Goal: Find specific page/section: Find specific page/section

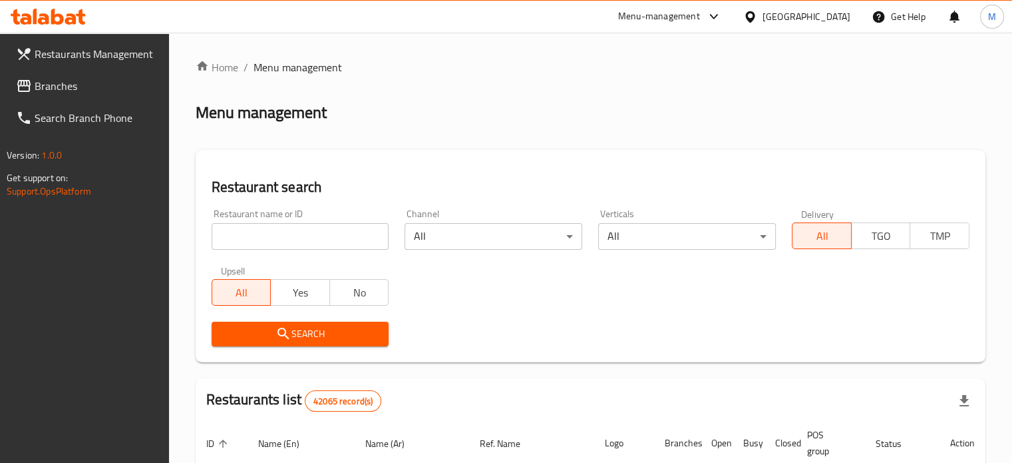
click at [341, 236] on input "search" at bounding box center [301, 236] width 178 height 27
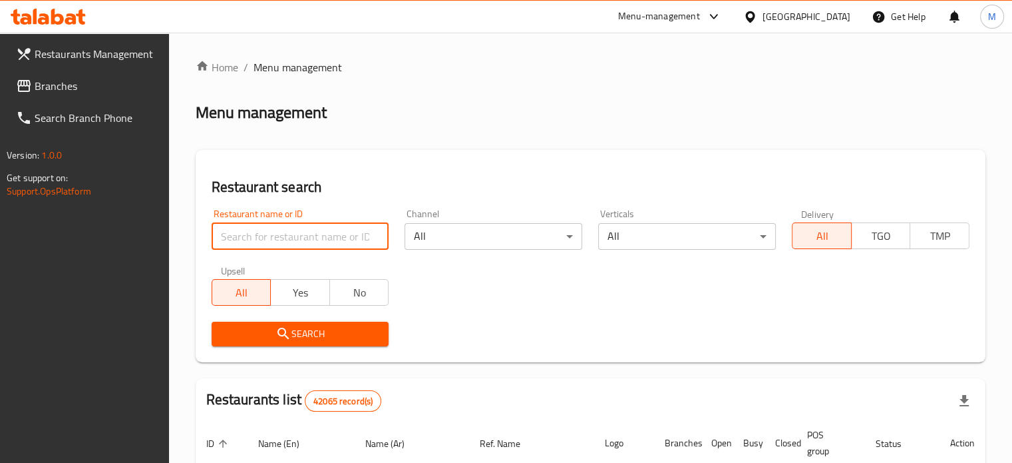
paste input "780746"
type input "780746"
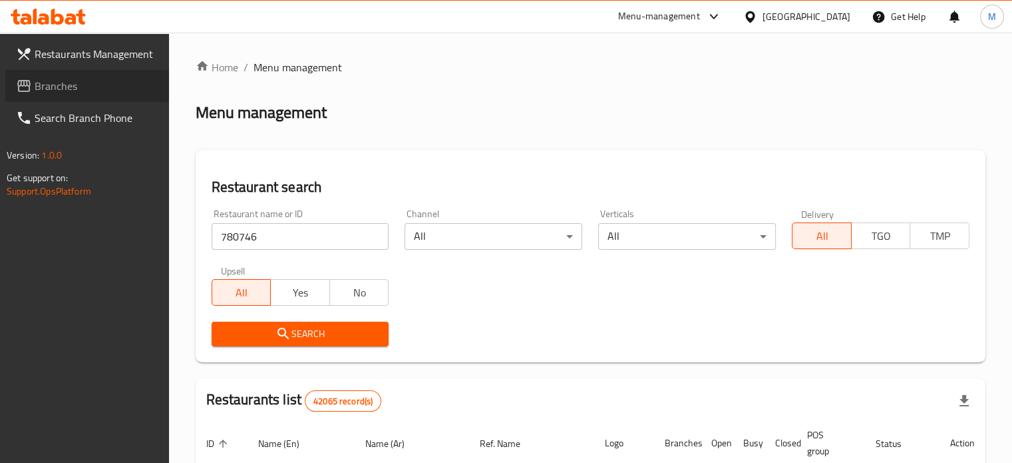
click at [55, 79] on span "Branches" at bounding box center [97, 86] width 124 height 16
